Goal: Communication & Community: Answer question/provide support

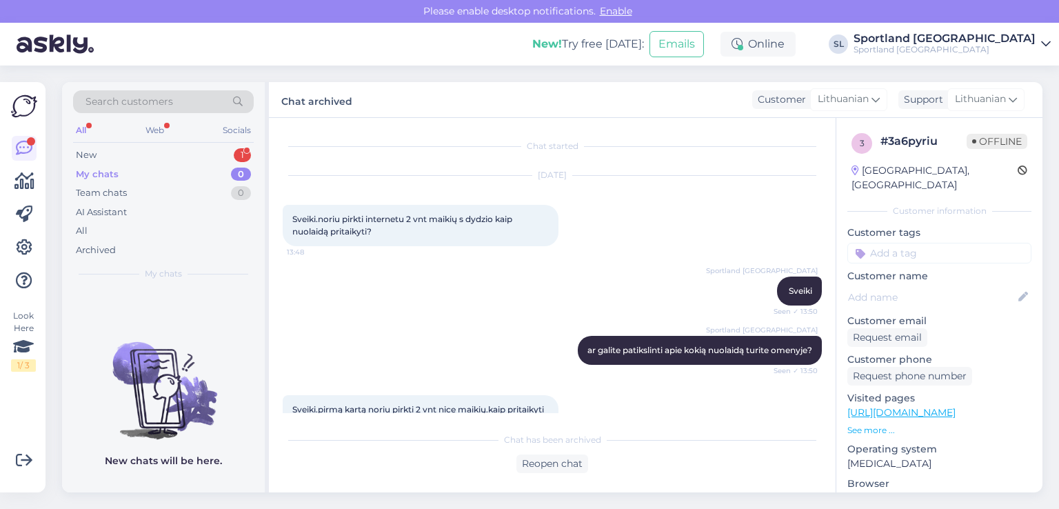
scroll to position [298, 0]
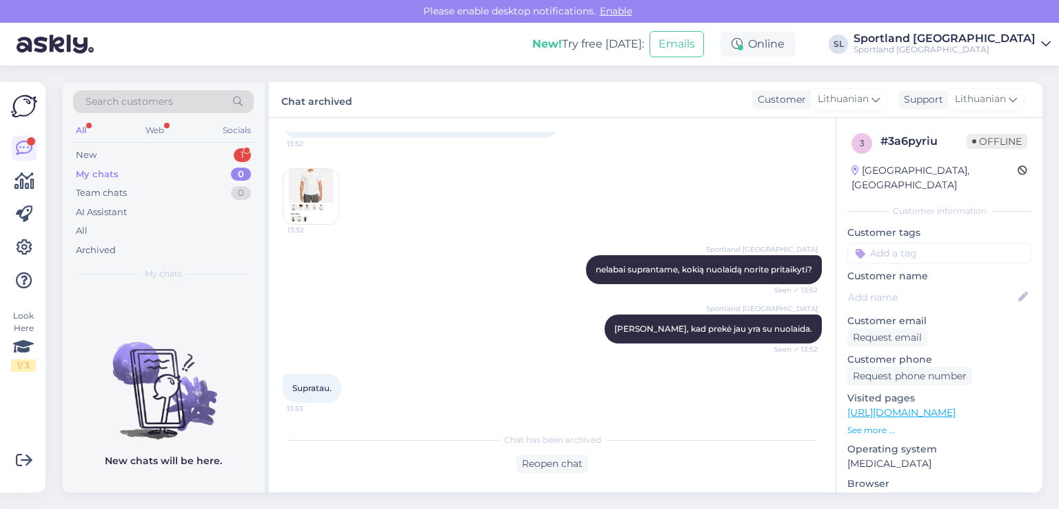
click at [146, 165] on div "My chats 0" at bounding box center [163, 174] width 181 height 19
click at [143, 155] on div "New 1" at bounding box center [163, 154] width 181 height 19
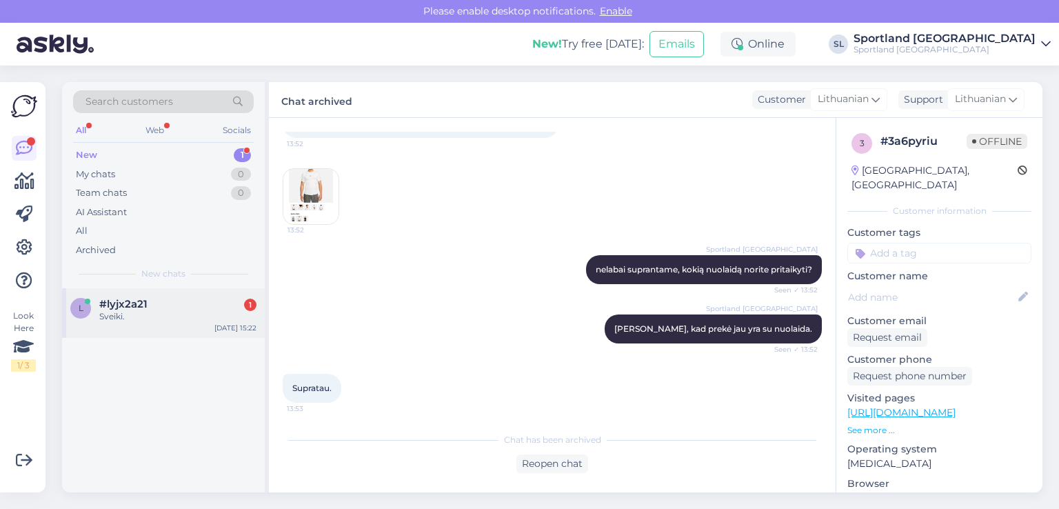
click at [144, 321] on div "Sveiki." at bounding box center [177, 316] width 157 height 12
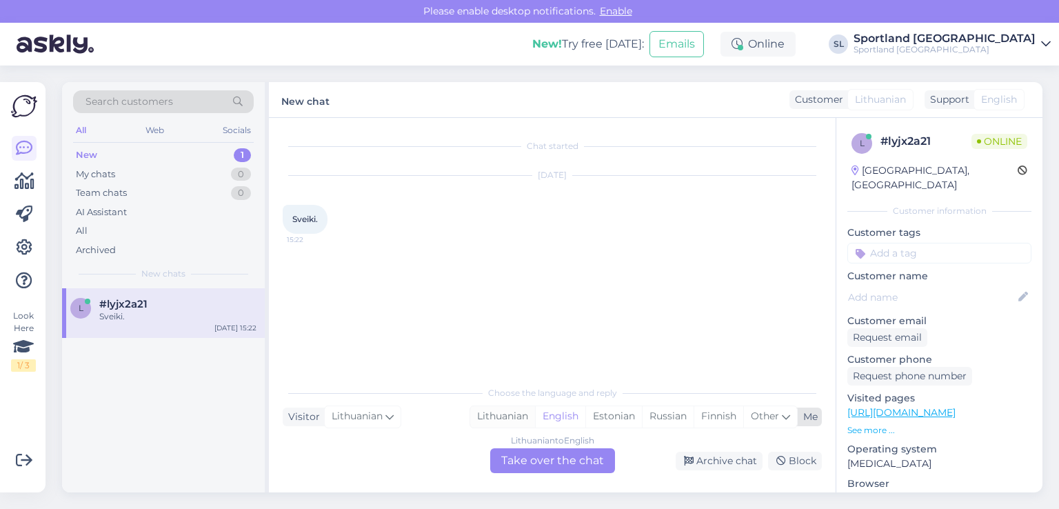
click at [487, 409] on div "Lithuanian" at bounding box center [502, 416] width 65 height 21
click at [491, 464] on div "Lithuanian to Lithuanian Take over the chat" at bounding box center [552, 460] width 125 height 25
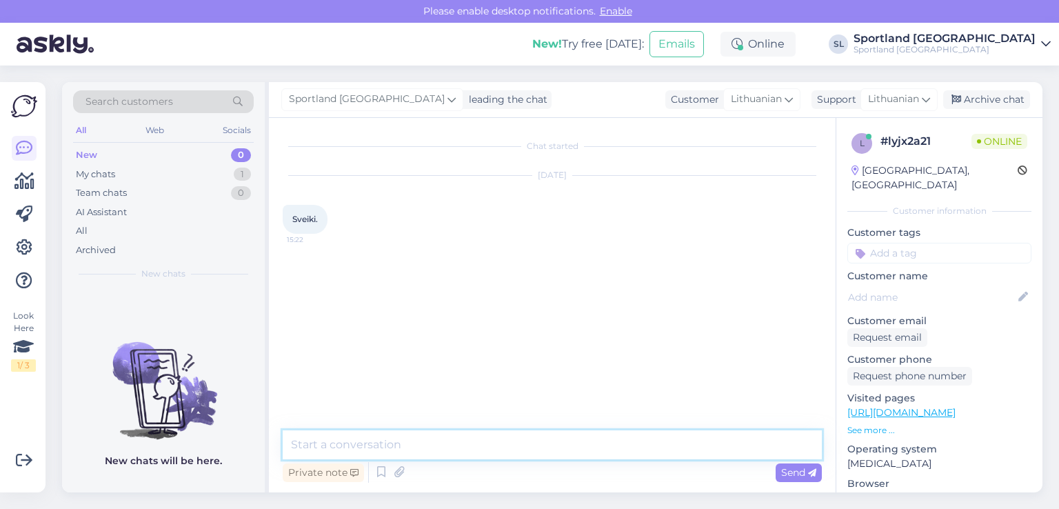
click at [471, 433] on textarea at bounding box center [552, 444] width 539 height 29
type textarea "Sveiki"
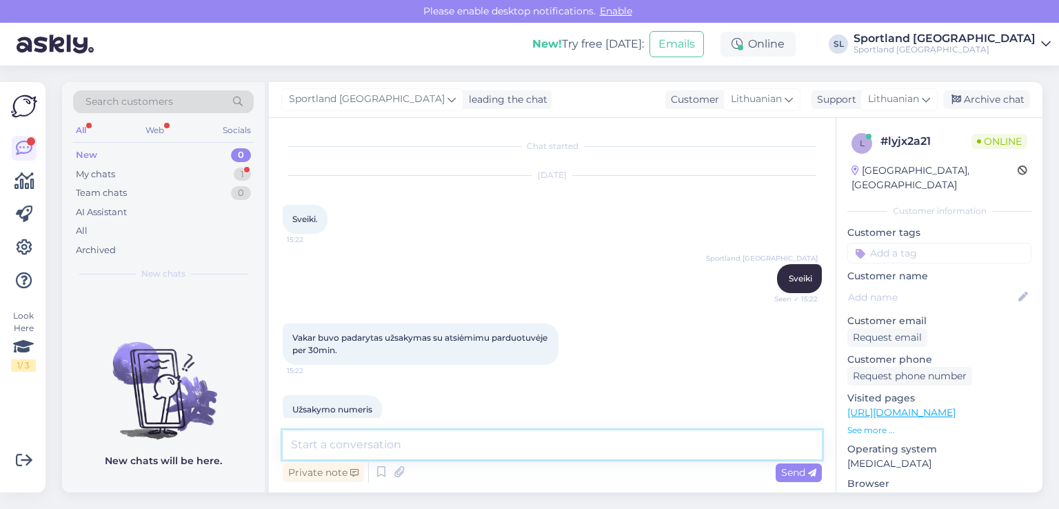
scroll to position [152, 0]
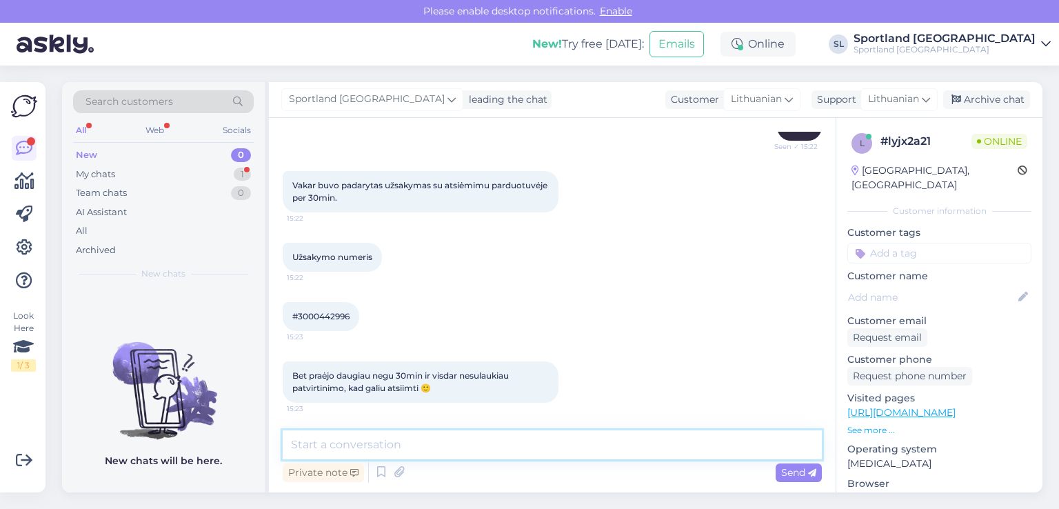
click at [392, 446] on textarea at bounding box center [552, 444] width 539 height 29
type textarea "tuojau patikrinsime"
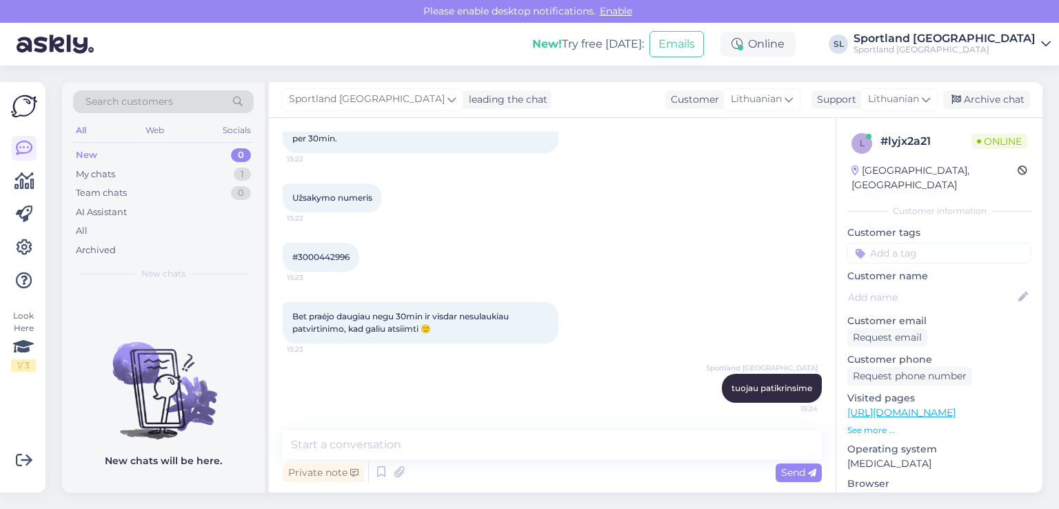
click at [318, 257] on span "#3000442996" at bounding box center [320, 257] width 57 height 10
copy div "3000442996 15:23"
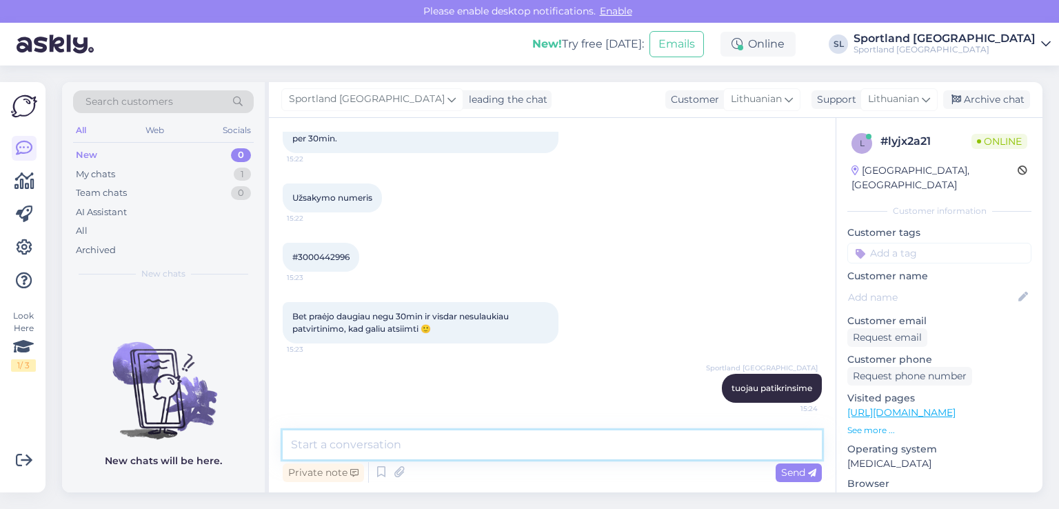
click at [502, 439] on textarea at bounding box center [552, 444] width 539 height 29
type textarea "laukiame atsakymo iš parduotuvės"
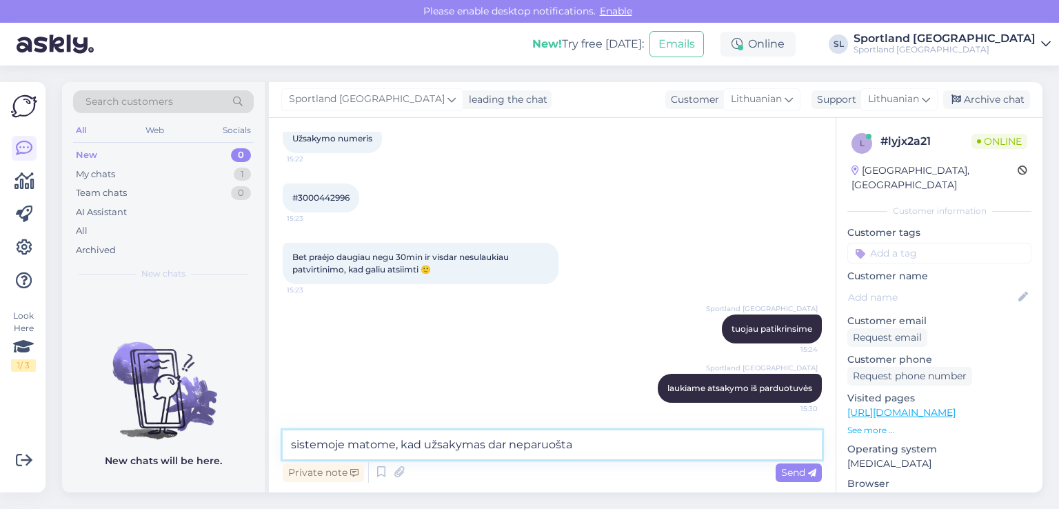
type textarea "sistemoje matome, kad užsakymas dar neparuoštas"
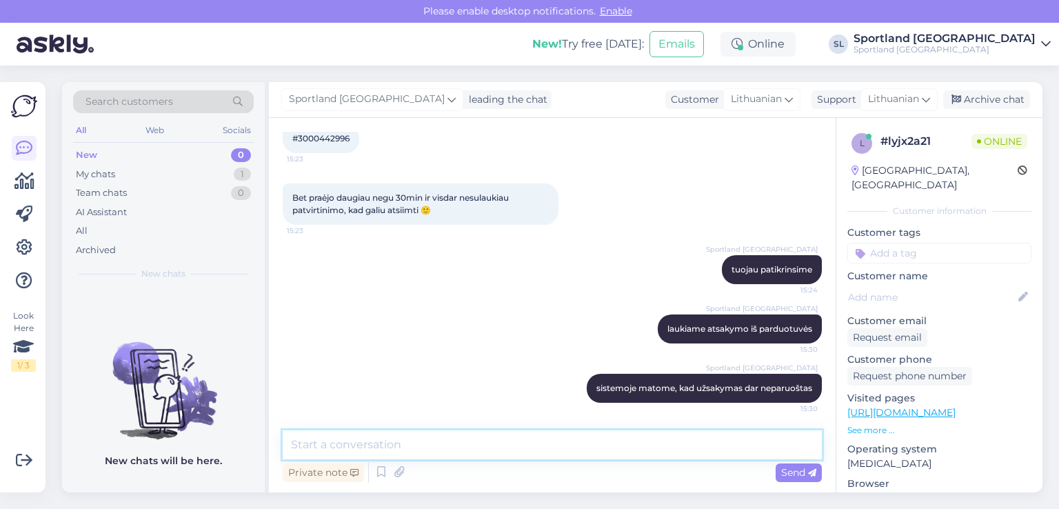
click at [477, 436] on textarea at bounding box center [552, 444] width 539 height 29
type textarea "l"
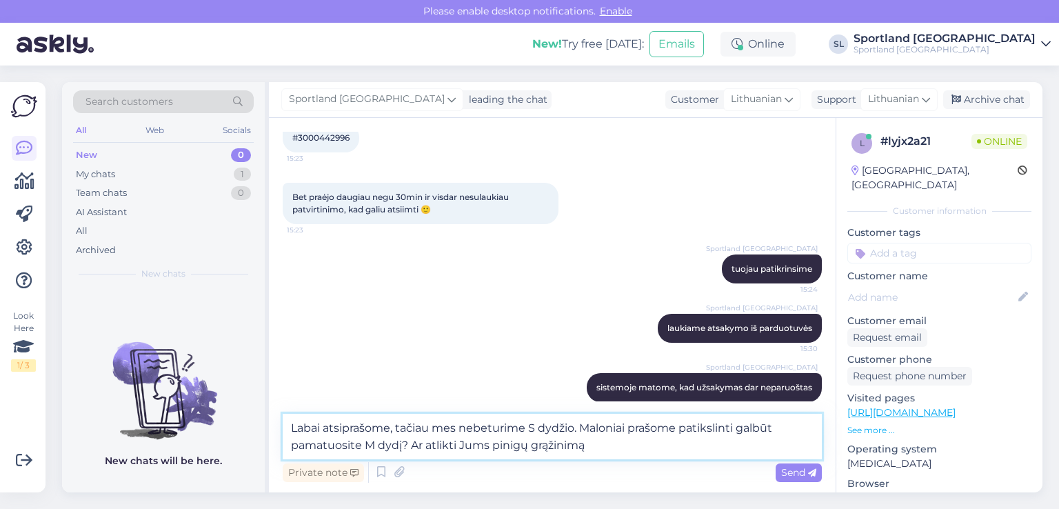
type textarea "Labai atsiprašome, tačiau mes nebeturime S dydžio. Maloniai prašome patikslinti…"
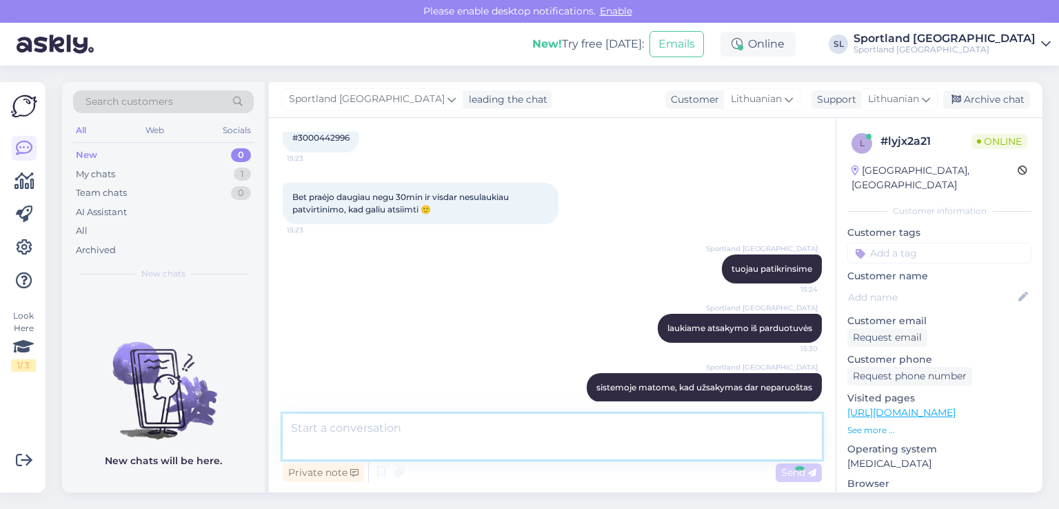
scroll to position [414, 0]
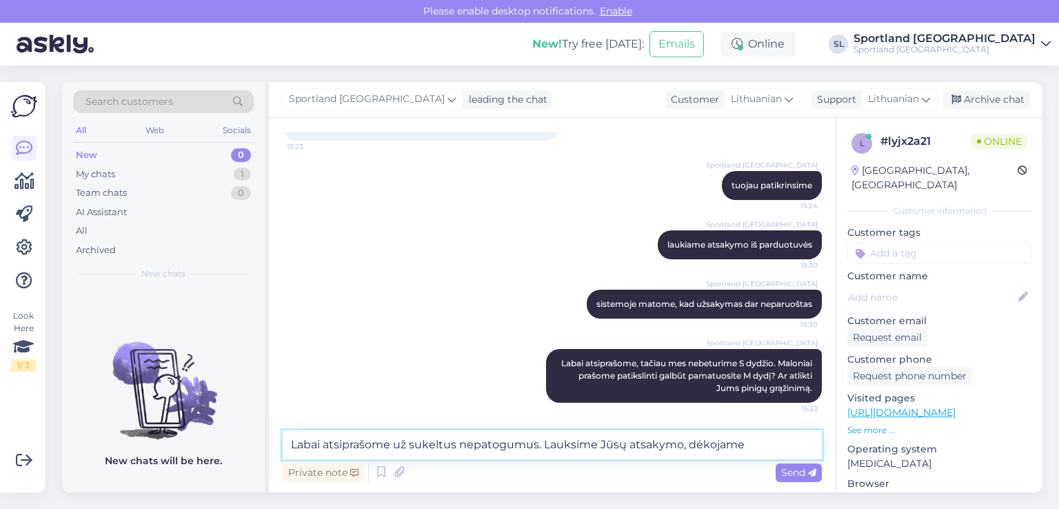
type textarea "Labai atsiprašome už sukeltus nepatogumus. Lauksime Jūsų atsakymo, dėkojame."
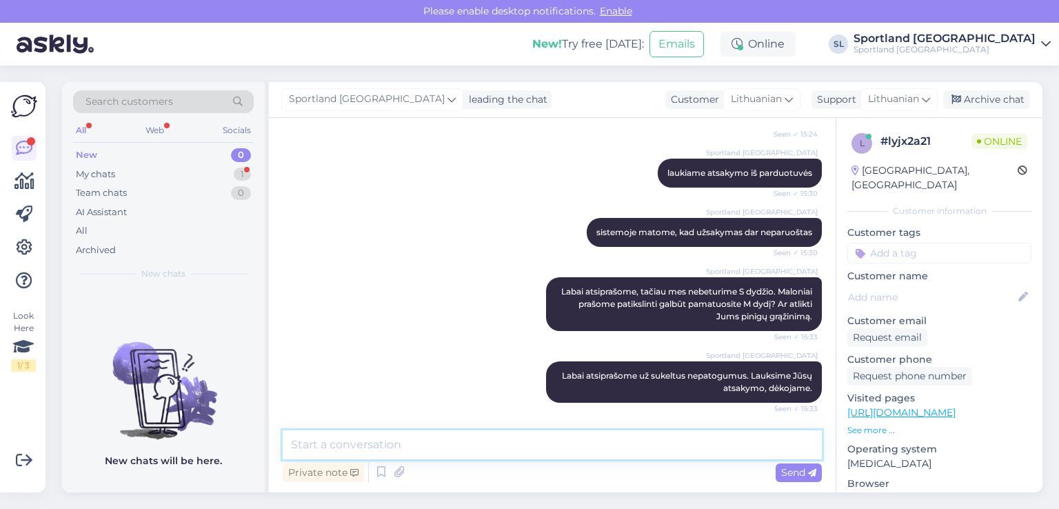
scroll to position [546, 0]
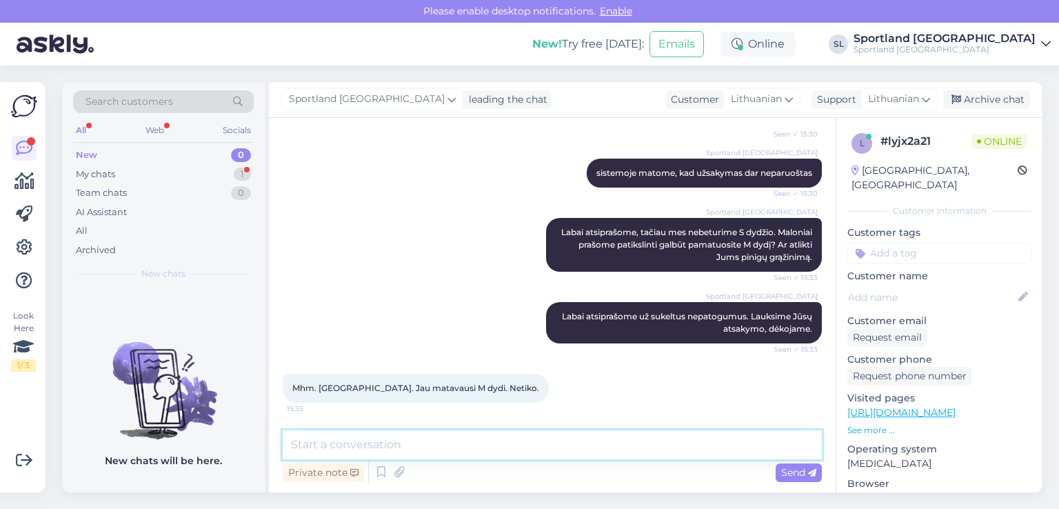
click at [476, 440] on textarea at bounding box center [552, 444] width 539 height 29
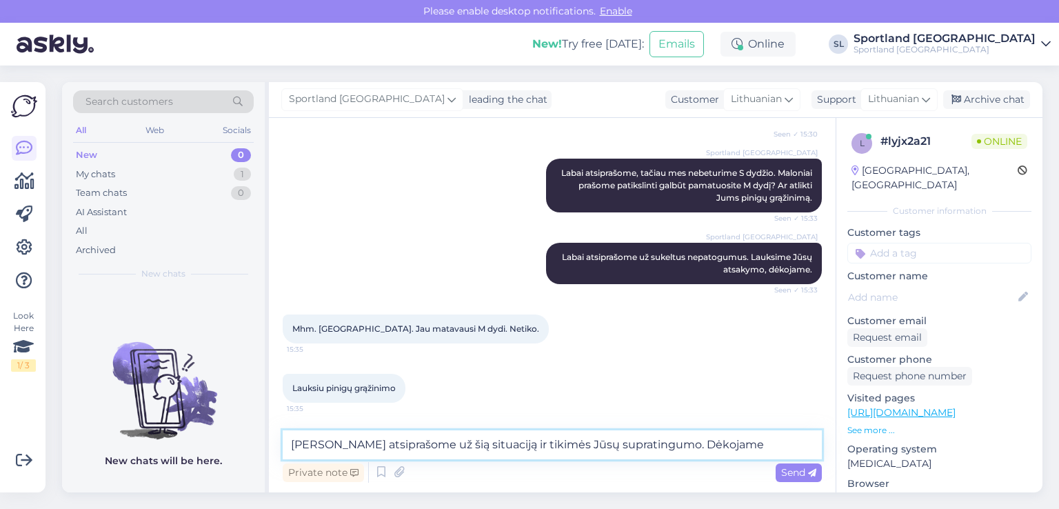
type textarea "[PERSON_NAME] atsiprašome už šią situaciją ir tikimės Jūsų supratingumo. Dėkoja…"
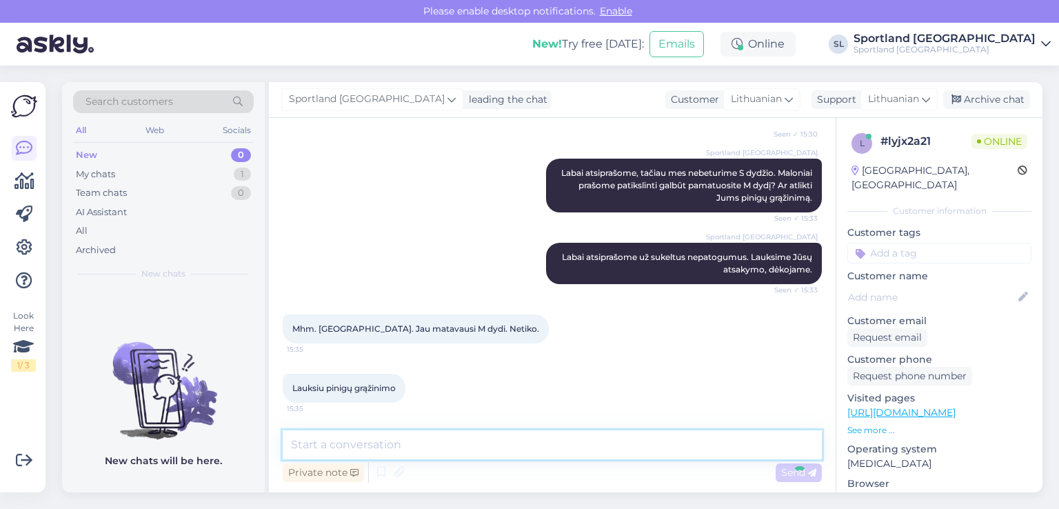
scroll to position [676, 0]
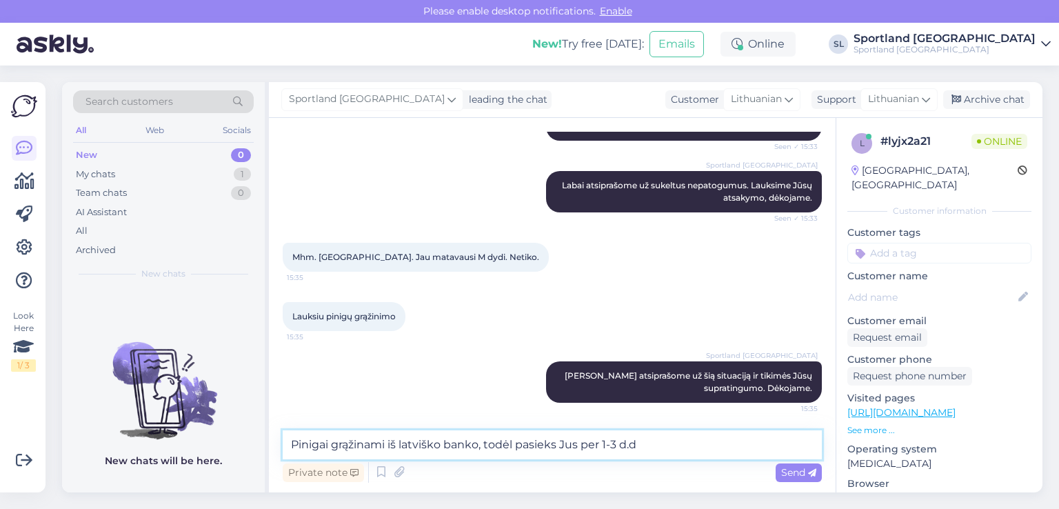
type textarea "Pinigai grąžinami iš latviško banko, todėl pasieks Jus per 1-3 d.d."
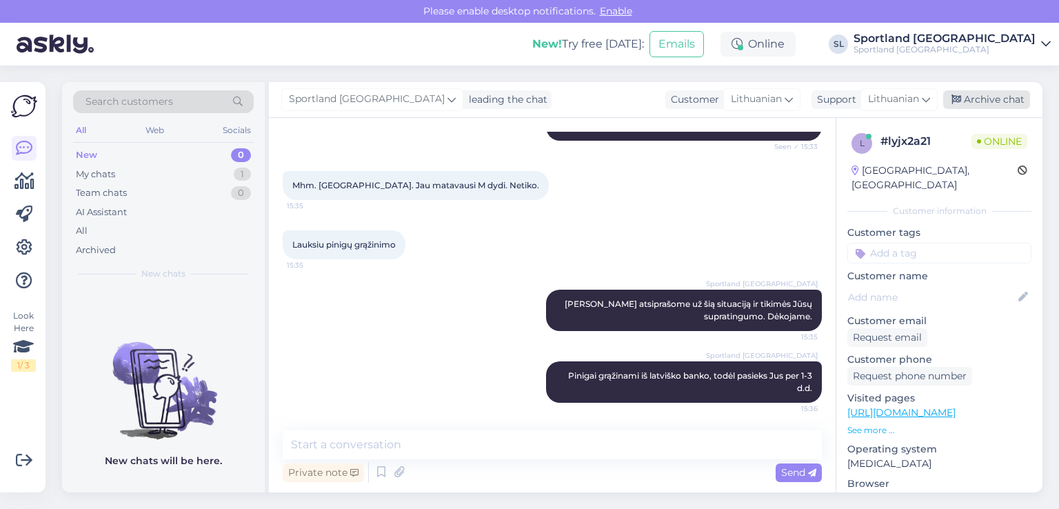
click at [979, 101] on div "Archive chat" at bounding box center [986, 99] width 87 height 19
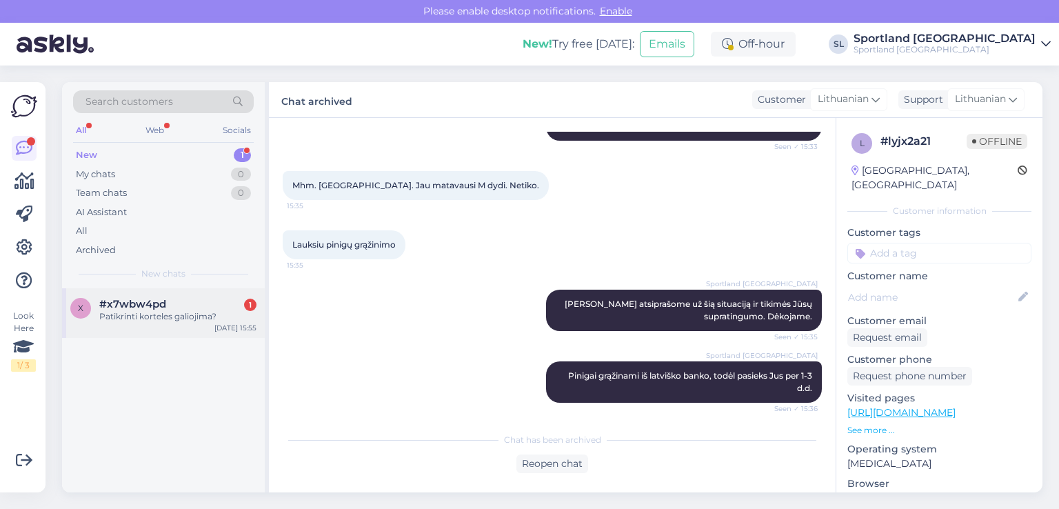
click at [112, 331] on div "x #x7wbw4pd 1 Patikrinti korteles galiojima? [DATE] 15:55" at bounding box center [163, 313] width 203 height 50
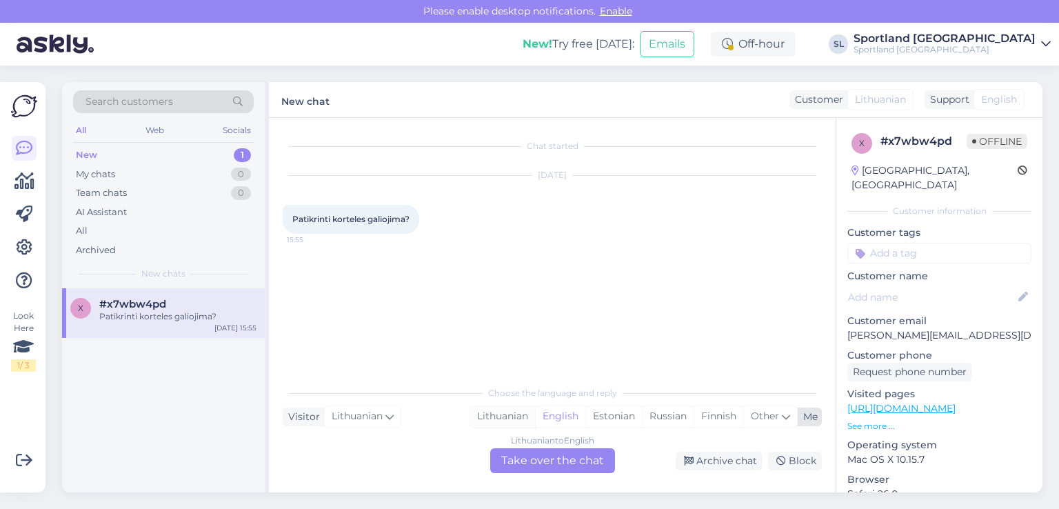
click at [502, 419] on div "Lithuanian" at bounding box center [502, 416] width 65 height 21
click at [504, 457] on div "Lithuanian to Lithuanian Take over the chat" at bounding box center [552, 460] width 125 height 25
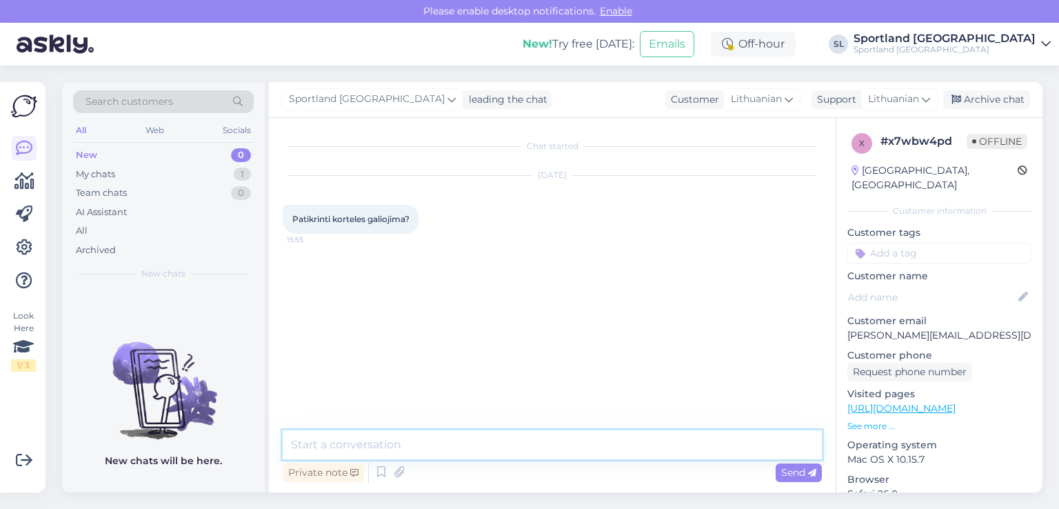
click at [464, 433] on textarea at bounding box center [552, 444] width 539 height 29
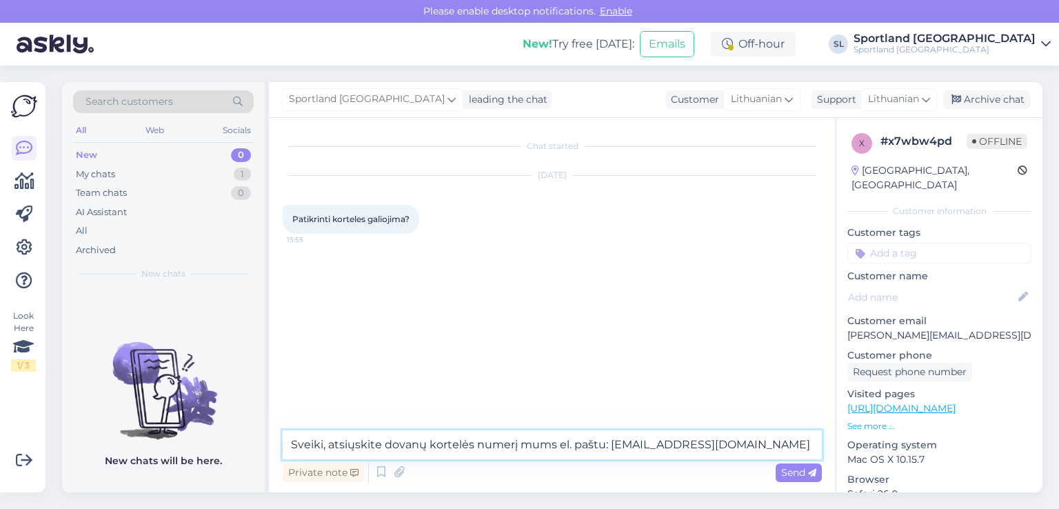
type textarea "Sveiki, atsiųskite dovanų kortelės numerį mums el. paštu: [EMAIL_ADDRESS][DOMAI…"
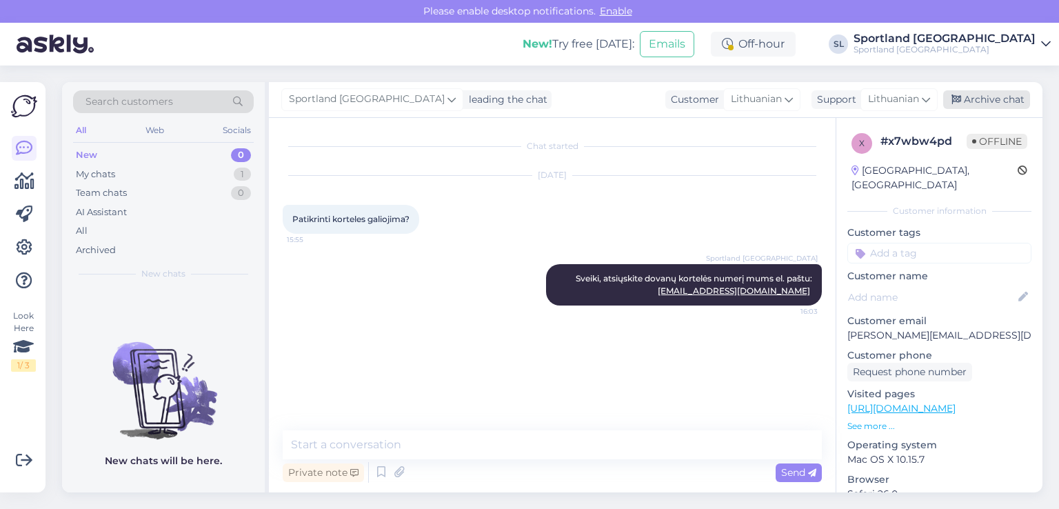
click at [981, 100] on div "Archive chat" at bounding box center [986, 99] width 87 height 19
